Goal: Information Seeking & Learning: Understand process/instructions

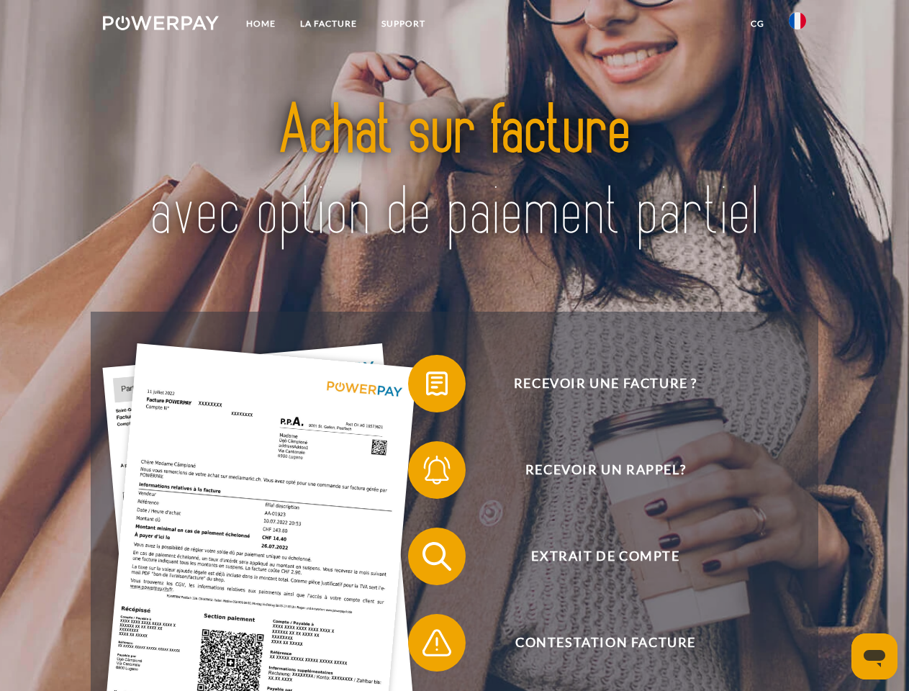
click at [160, 25] on img at bounding box center [161, 23] width 116 height 14
click at [797, 25] on img at bounding box center [797, 20] width 17 height 17
click at [757, 24] on link "CG" at bounding box center [757, 24] width 38 height 26
click at [426, 386] on span at bounding box center [415, 384] width 72 height 72
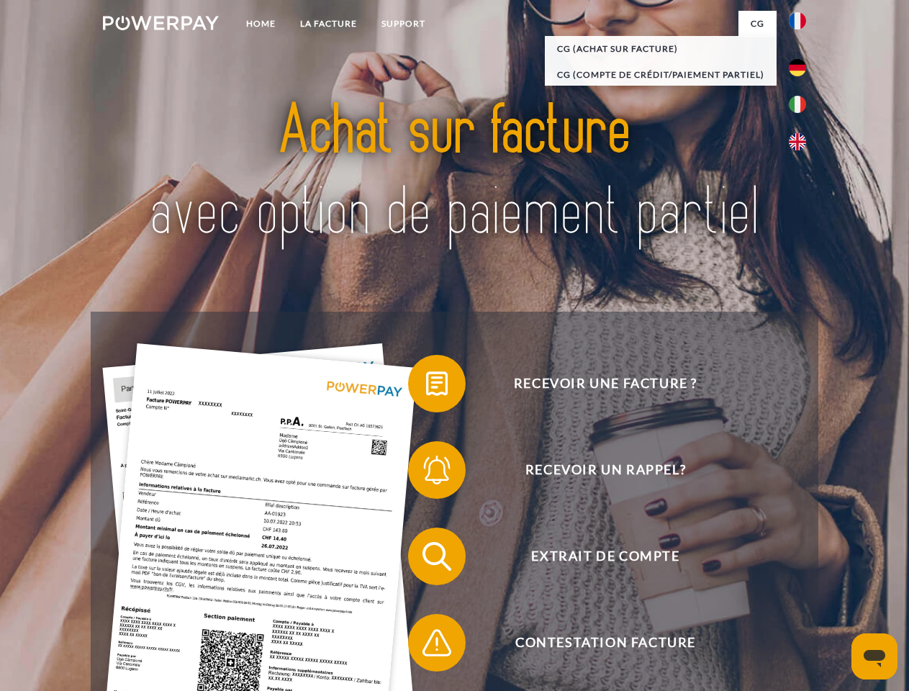
click at [426, 473] on span at bounding box center [415, 470] width 72 height 72
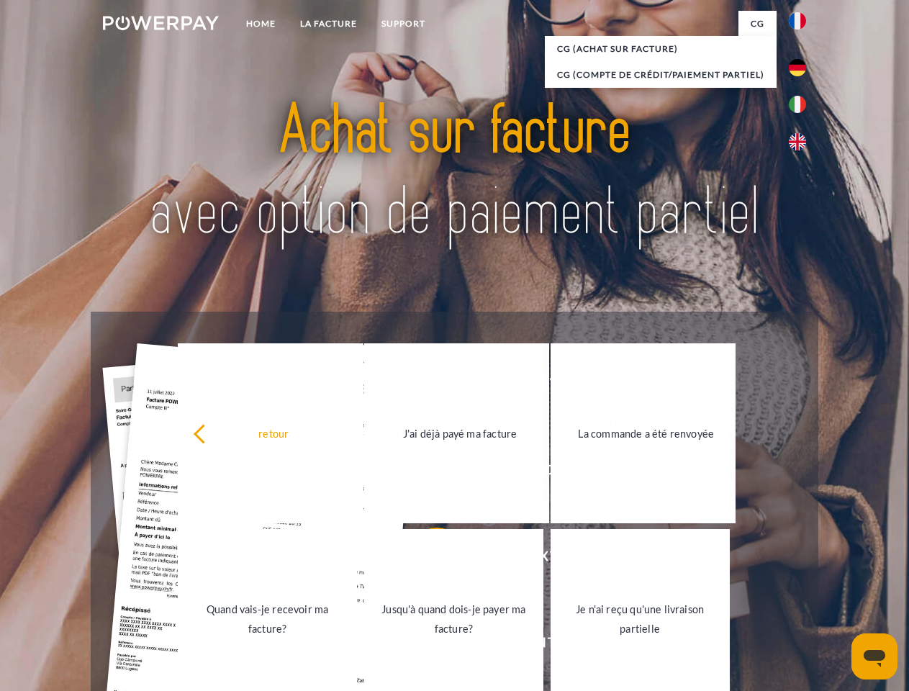
click at [426, 559] on link "Jusqu'à quand dois-je payer ma facture?" at bounding box center [453, 619] width 179 height 180
click at [426, 645] on span at bounding box center [415, 643] width 72 height 72
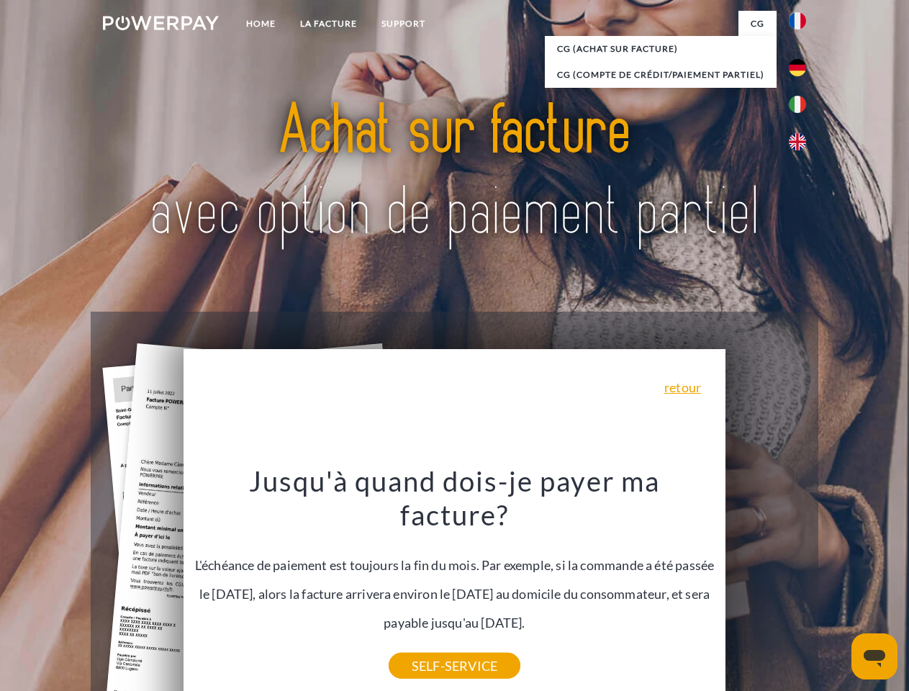
click at [874, 656] on icon "Ouvrir la fenêtre de messagerie" at bounding box center [874, 658] width 22 height 17
